Goal: Task Accomplishment & Management: Use online tool/utility

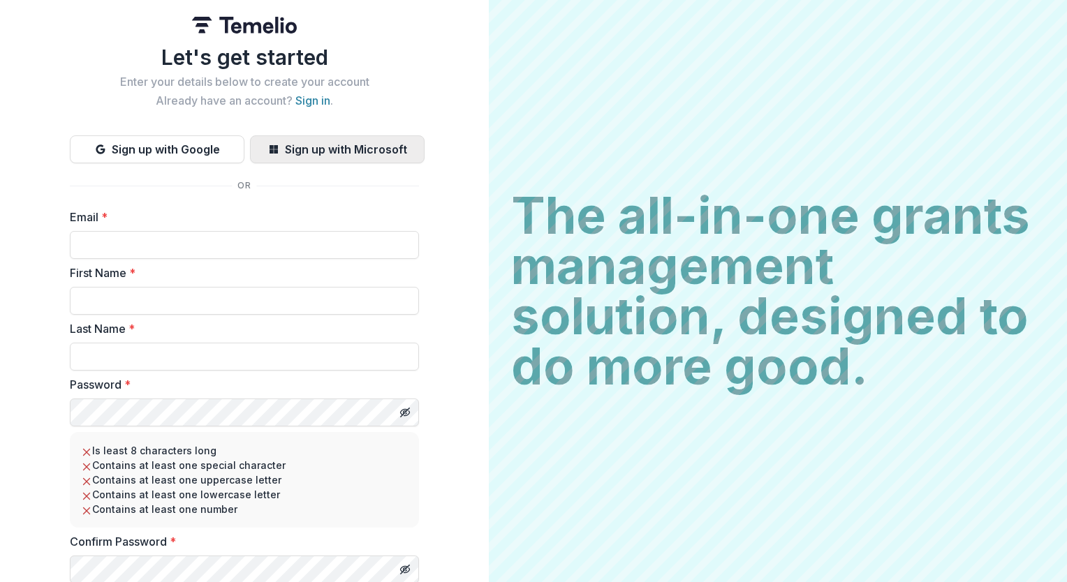
click at [319, 144] on button "Sign up with Microsoft" at bounding box center [337, 149] width 175 height 28
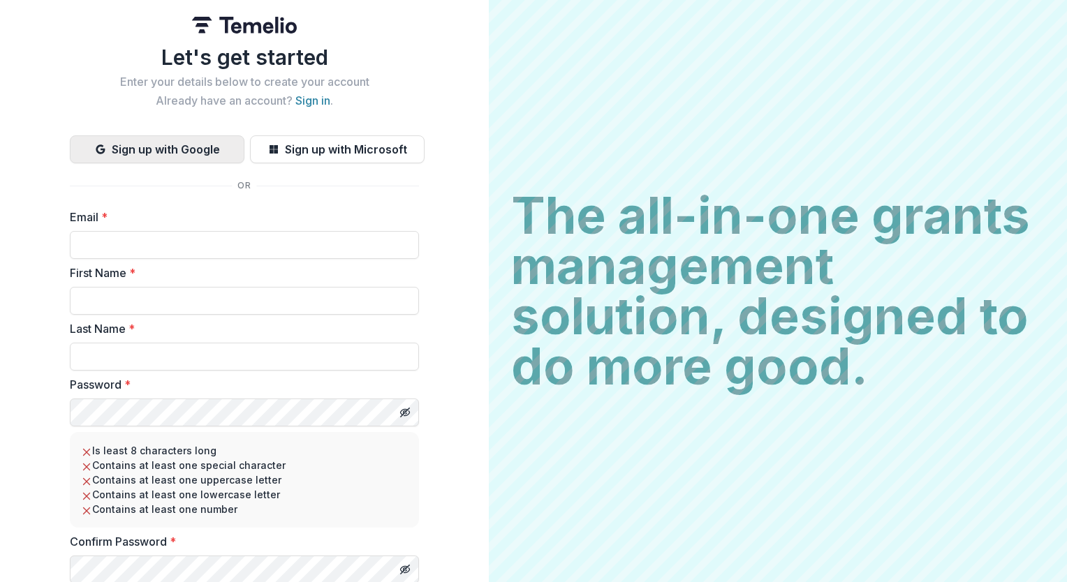
click at [168, 151] on button "Sign up with Google" at bounding box center [157, 149] width 175 height 28
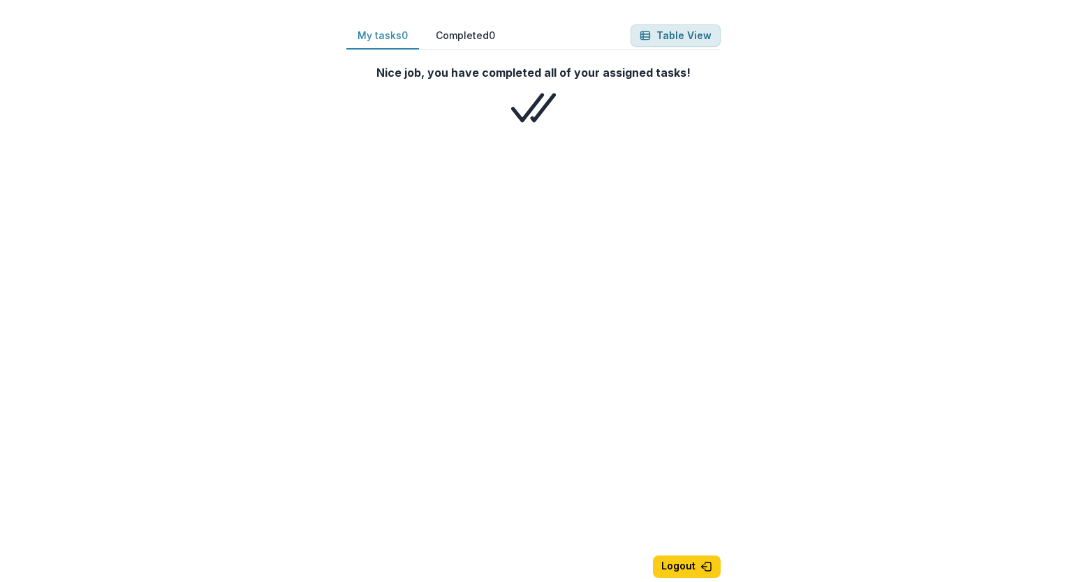
click at [681, 43] on button "Table View" at bounding box center [675, 35] width 90 height 22
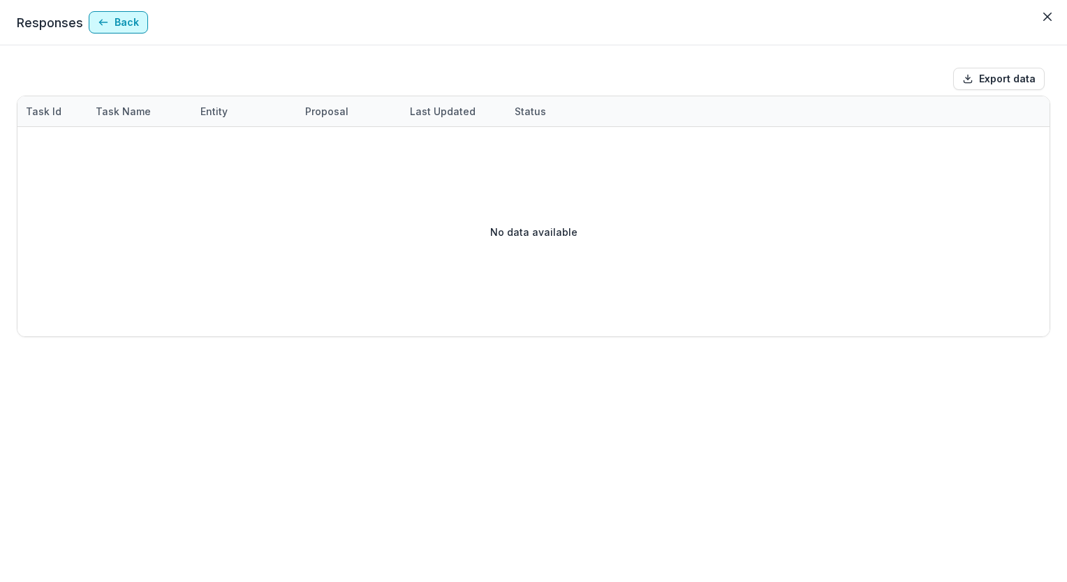
click at [101, 24] on icon "button" at bounding box center [103, 22] width 11 height 11
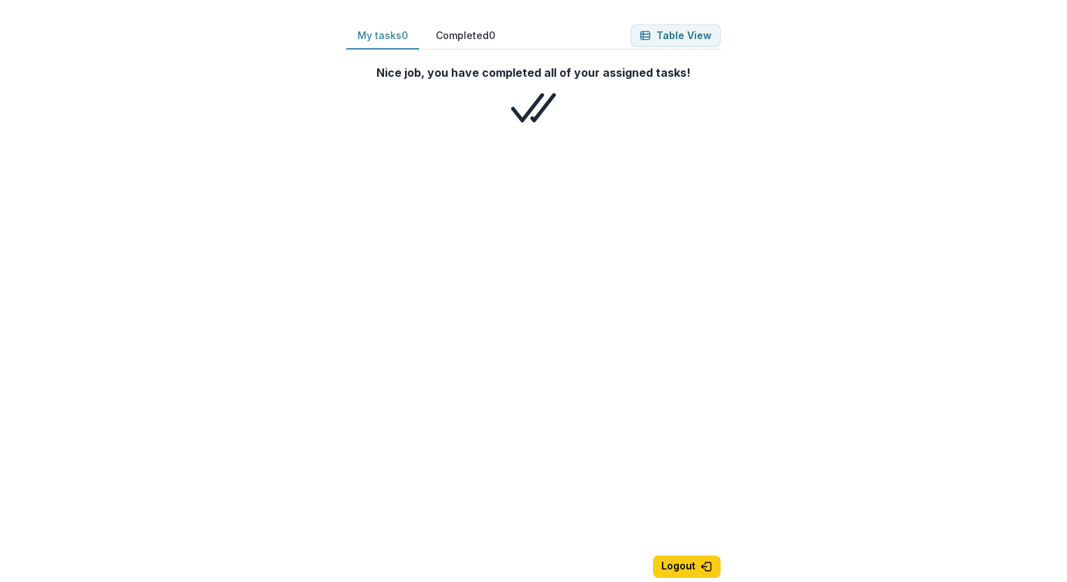
click at [422, 415] on div "Nice job, you have completed all of your assigned tasks! You have no completed …" at bounding box center [533, 302] width 374 height 495
